Goal: Task Accomplishment & Management: Use online tool/utility

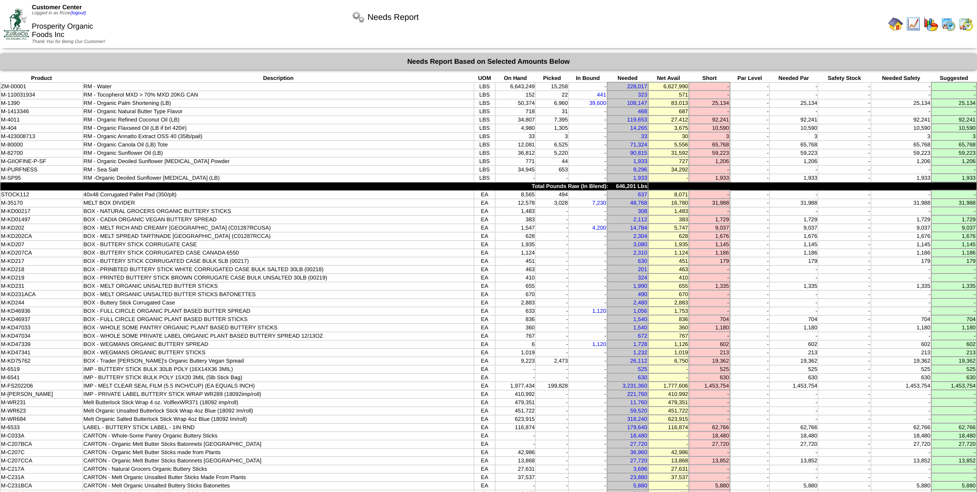
scroll to position [156, 0]
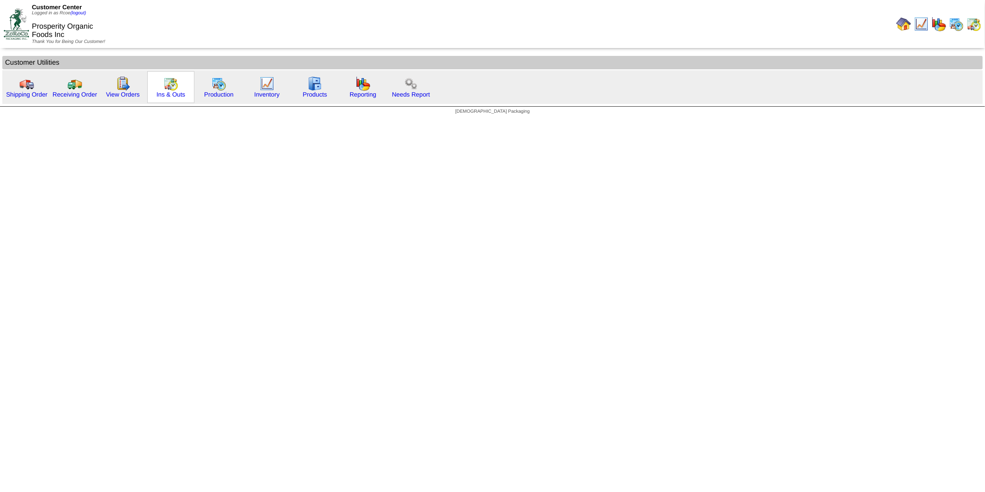
click at [169, 76] on img at bounding box center [170, 83] width 15 height 15
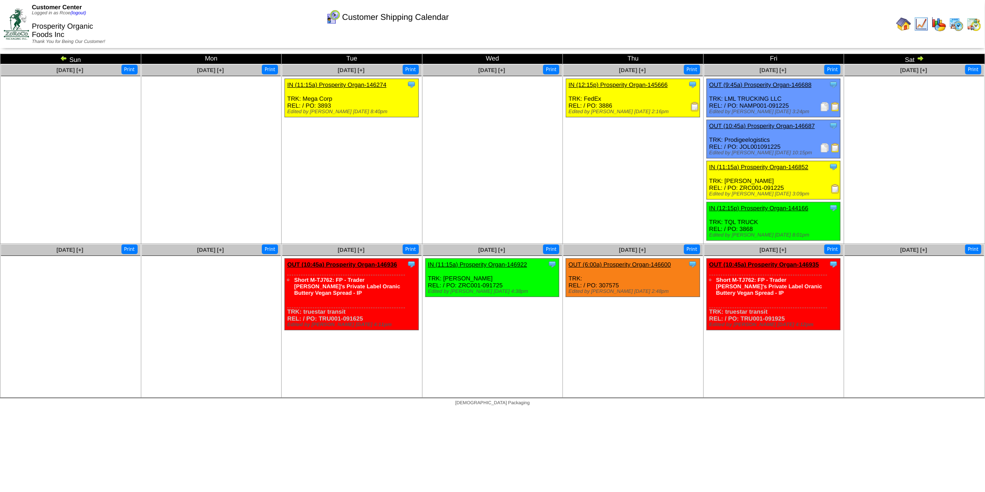
click at [920, 57] on img at bounding box center [920, 57] width 7 height 7
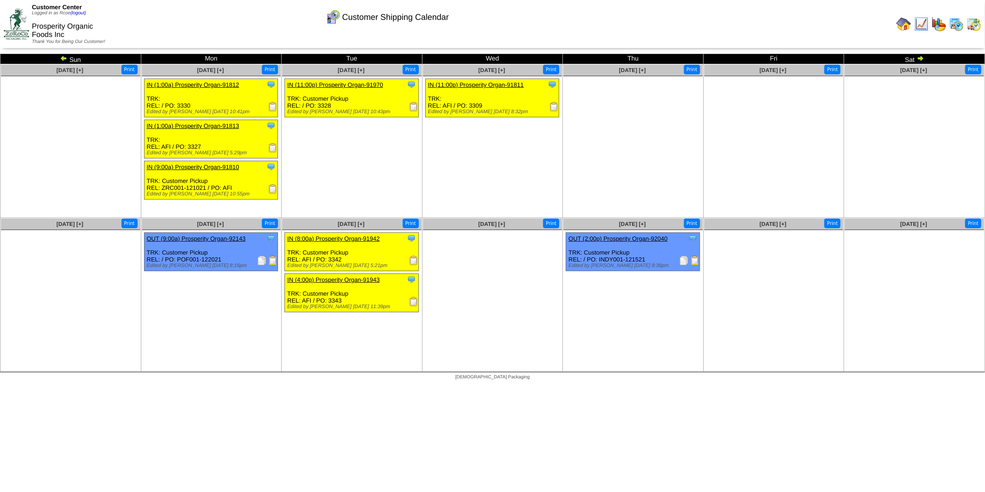
click at [65, 58] on img at bounding box center [63, 57] width 7 height 7
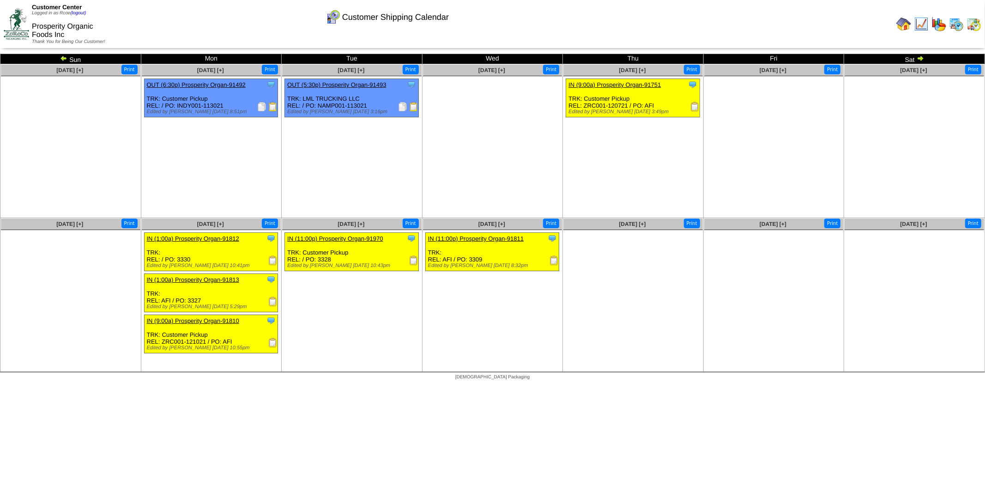
click at [65, 59] on img at bounding box center [63, 57] width 7 height 7
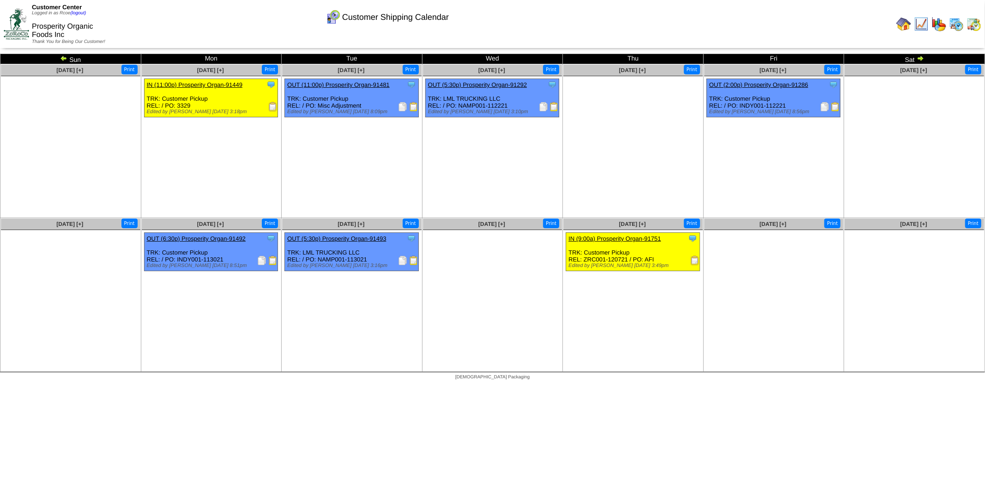
click at [921, 58] on img at bounding box center [920, 57] width 7 height 7
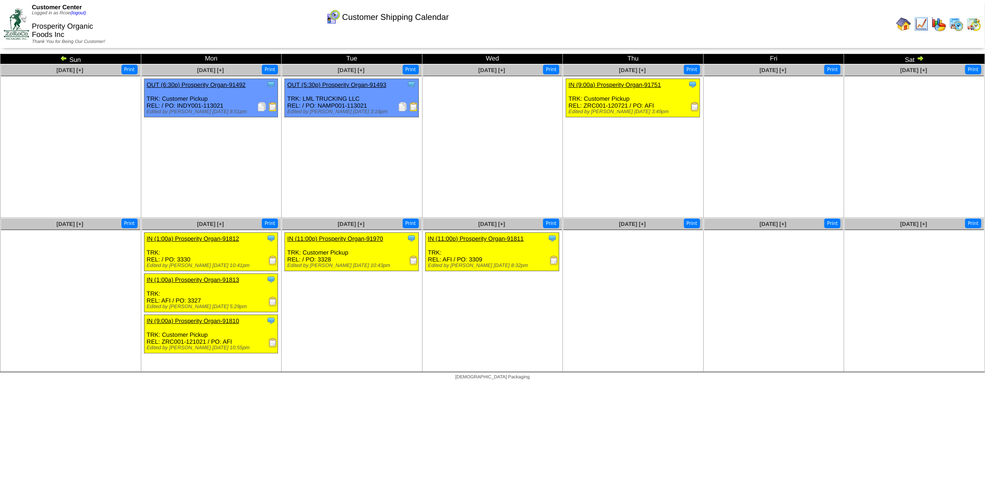
click at [921, 58] on img at bounding box center [920, 57] width 7 height 7
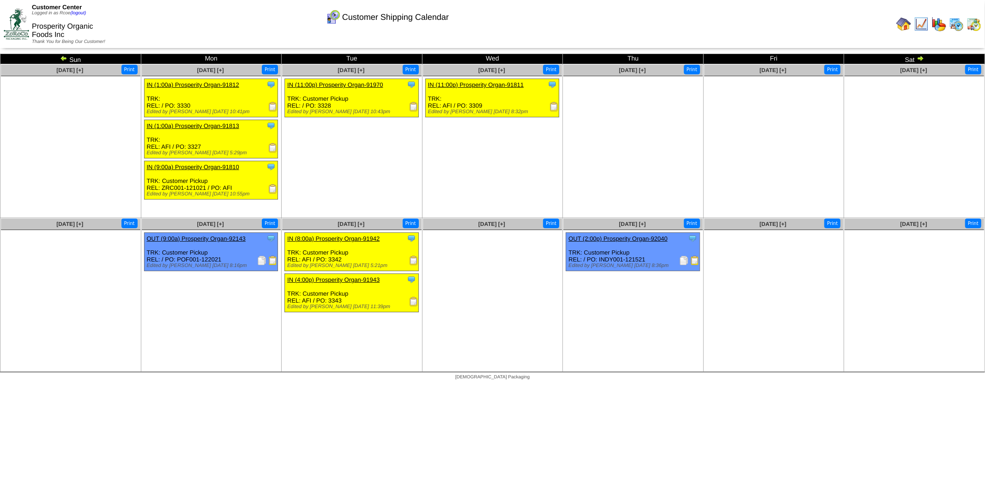
click at [920, 58] on img at bounding box center [920, 57] width 7 height 7
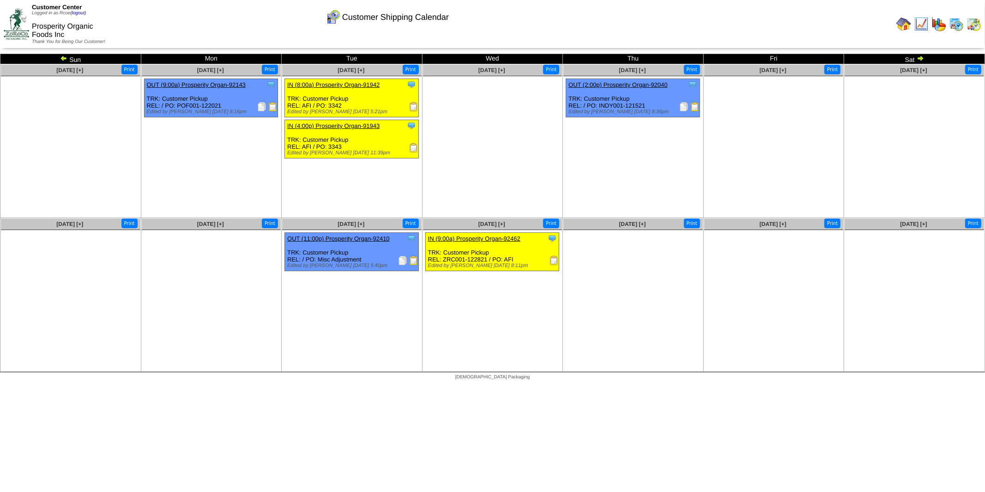
click at [921, 58] on img at bounding box center [920, 57] width 7 height 7
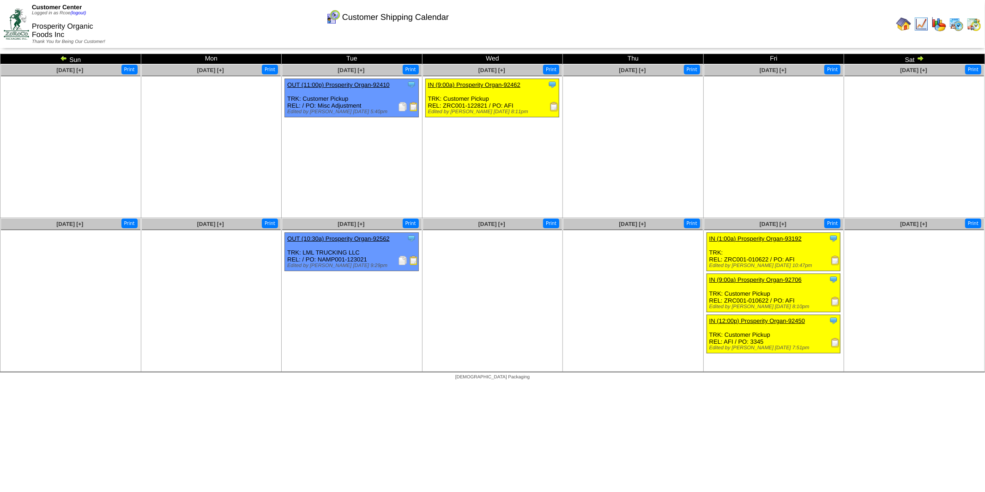
click at [925, 55] on td "Sat" at bounding box center [914, 59] width 141 height 10
click at [921, 58] on img at bounding box center [920, 57] width 7 height 7
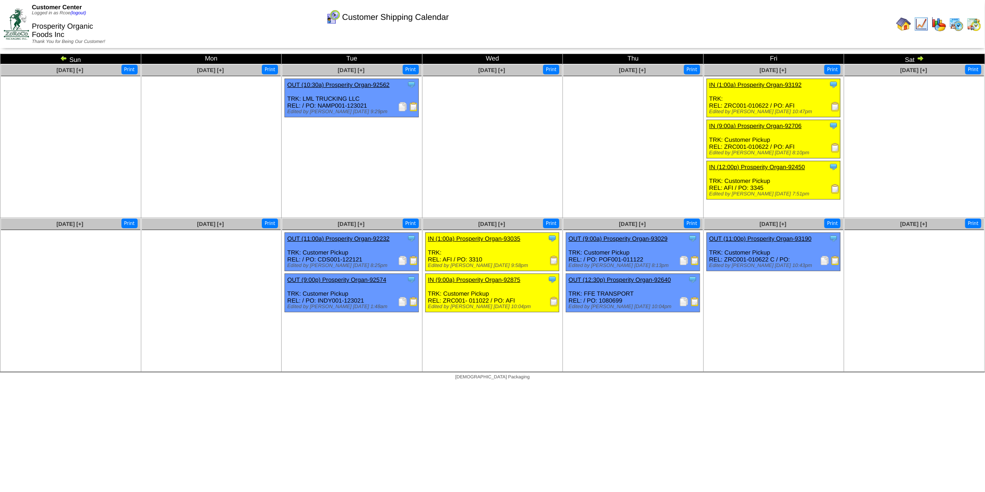
click at [411, 260] on img at bounding box center [413, 260] width 9 height 9
click at [921, 58] on img at bounding box center [920, 57] width 7 height 7
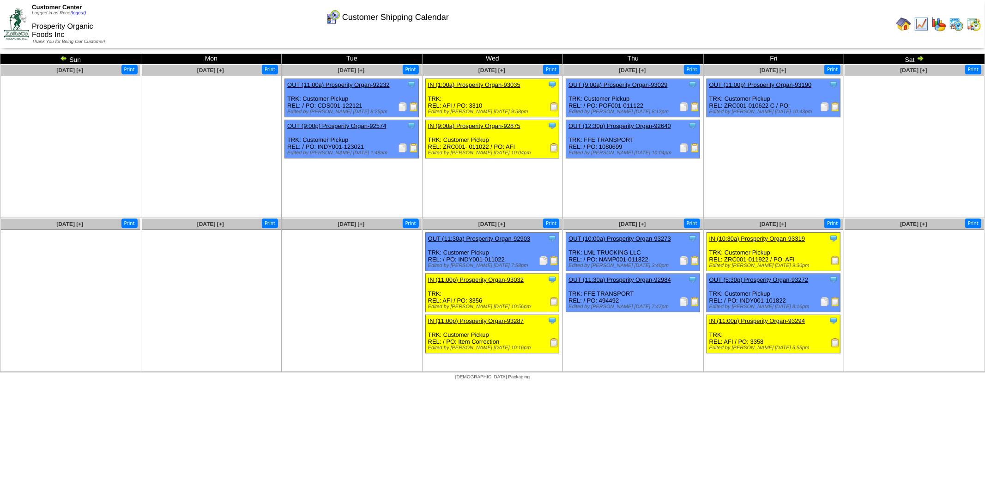
click at [921, 58] on img at bounding box center [920, 57] width 7 height 7
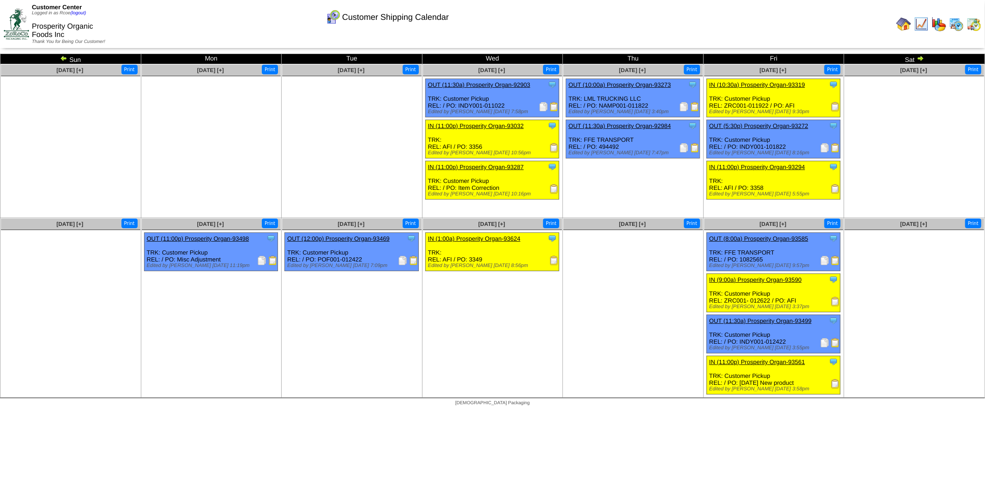
click at [920, 58] on img at bounding box center [920, 57] width 7 height 7
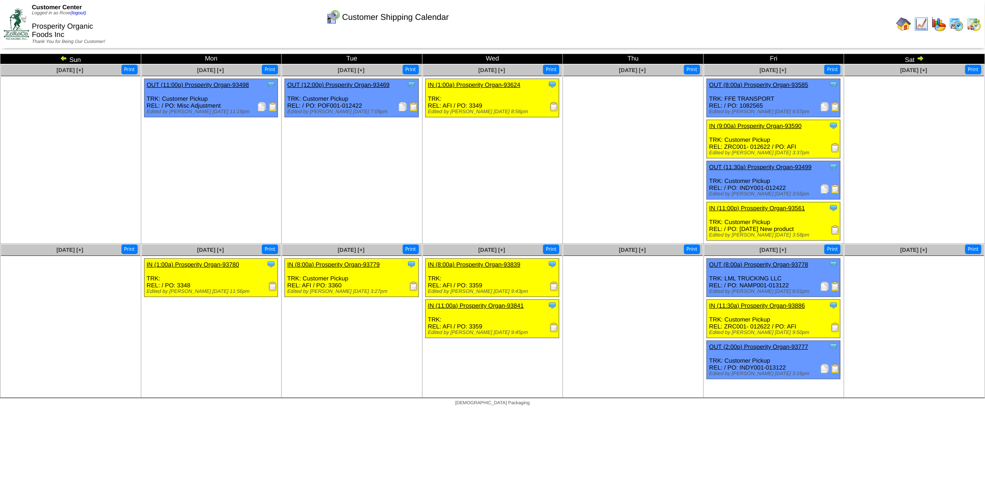
click at [920, 58] on img at bounding box center [920, 57] width 7 height 7
click at [552, 323] on img at bounding box center [554, 327] width 9 height 9
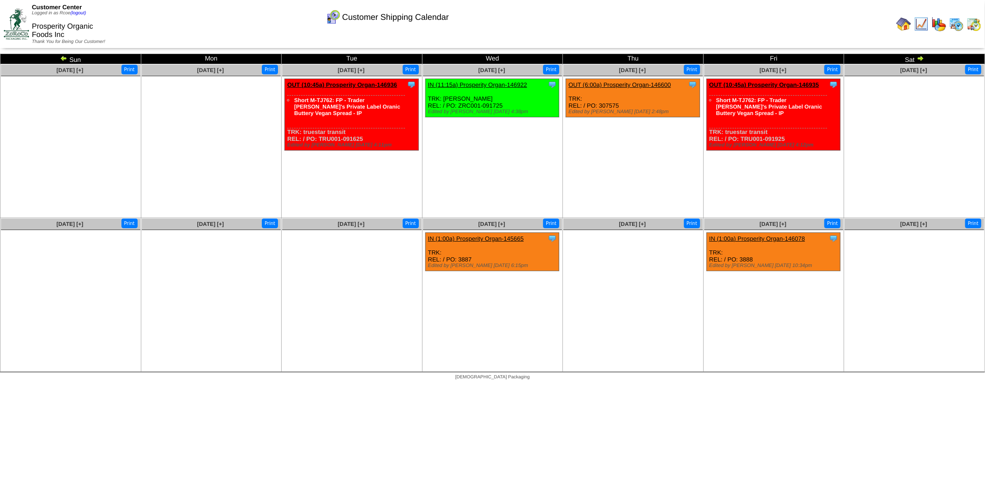
click at [63, 59] on img at bounding box center [63, 57] width 7 height 7
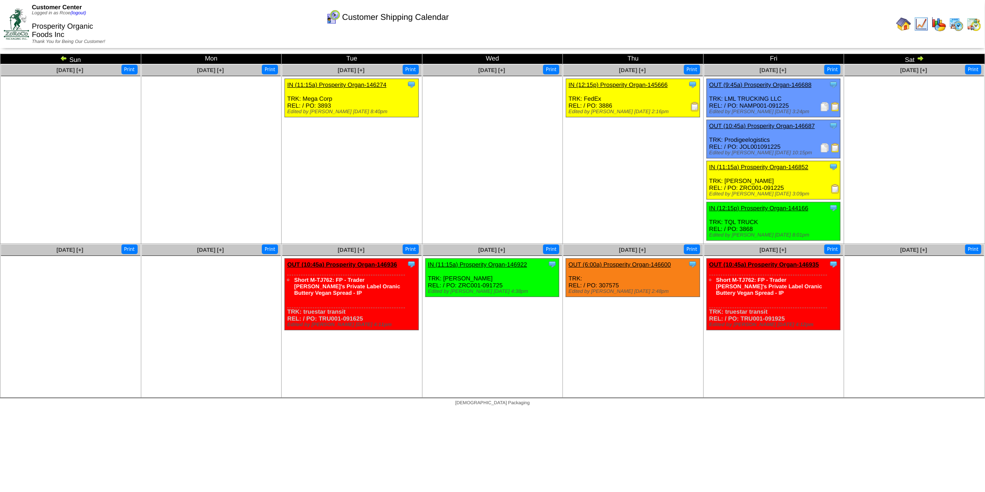
click at [834, 145] on img at bounding box center [835, 147] width 9 height 9
